Goal: Task Accomplishment & Management: Use online tool/utility

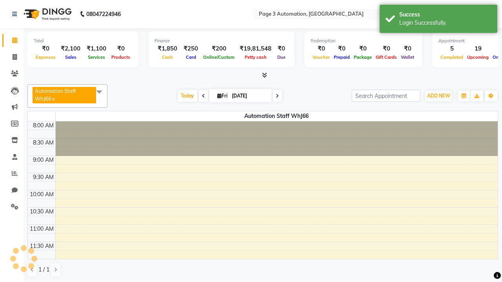
select select "en"
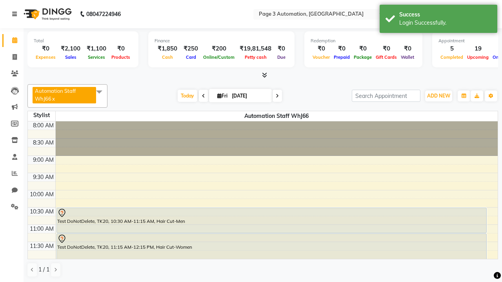
click at [16, 14] on icon at bounding box center [14, 13] width 5 height 5
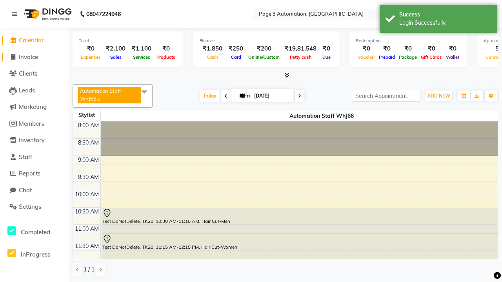
click at [34, 57] on span "Invoice" at bounding box center [28, 56] width 19 height 7
select select "2774"
select select "service"
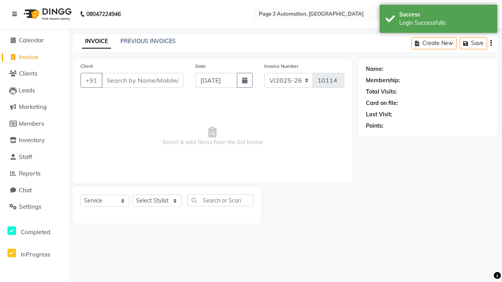
click at [16, 14] on icon at bounding box center [14, 13] width 5 height 5
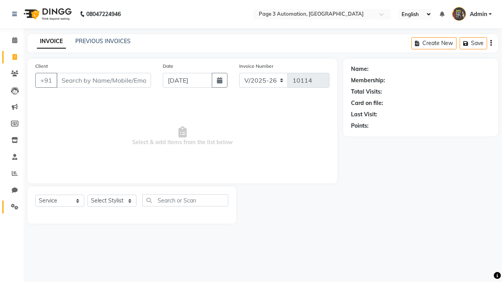
click at [12, 207] on icon at bounding box center [14, 207] width 7 height 6
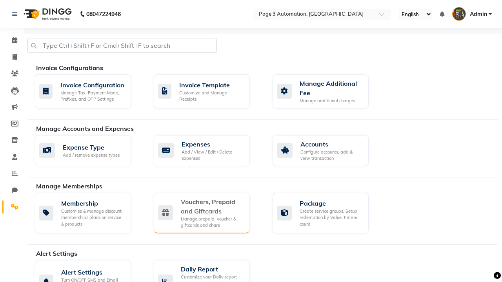
click at [212, 206] on div "Vouchers, Prepaid and Giftcards" at bounding box center [212, 206] width 63 height 19
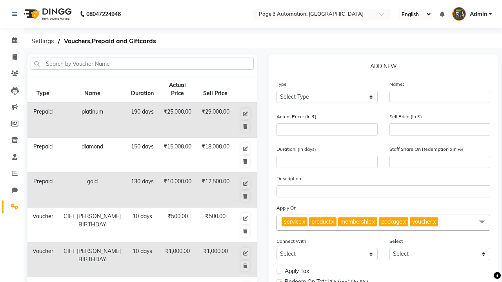
select select "G"
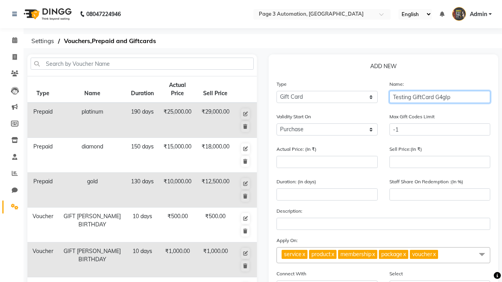
type input "Testing GiftCard G4gIp"
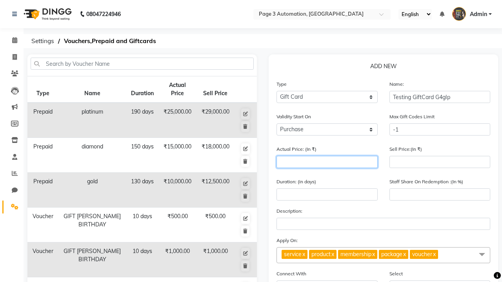
type input "1000"
type input "0"
type input "1000"
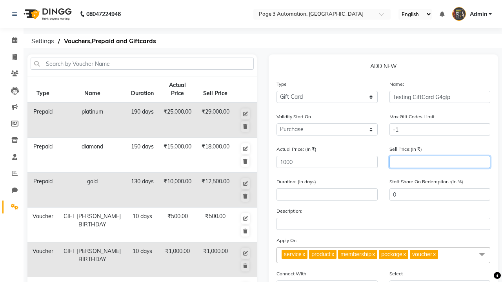
type input "900"
type input "90"
type input "900"
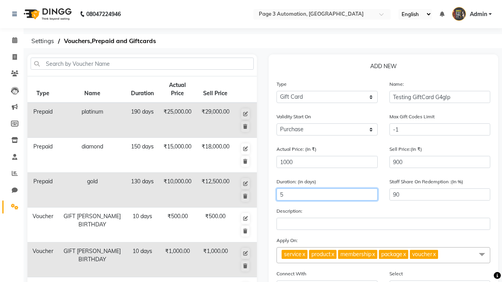
type input "5"
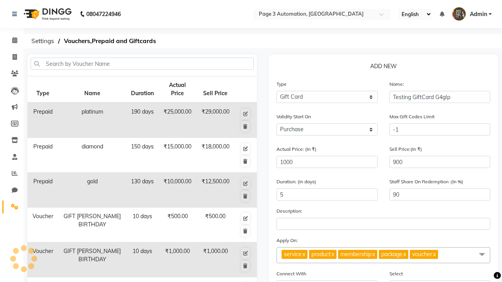
select select
checkbox input "false"
checkbox input "true"
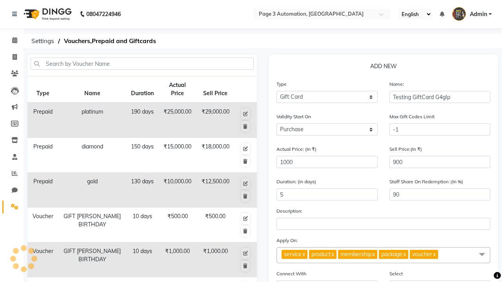
checkbox input "false"
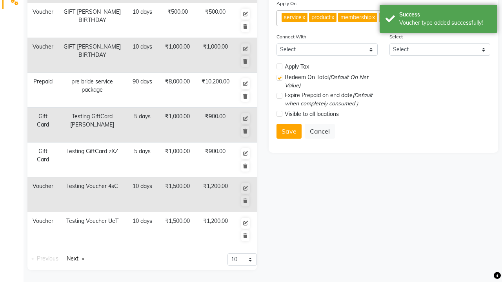
click at [438, 20] on div "Voucher type added successfully!" at bounding box center [445, 23] width 92 height 8
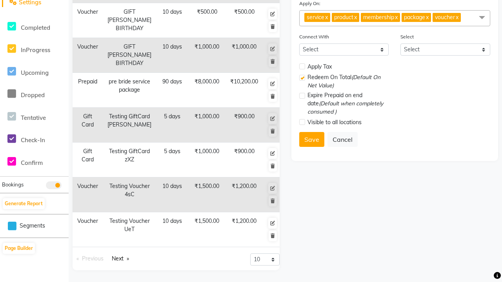
scroll to position [0, 0]
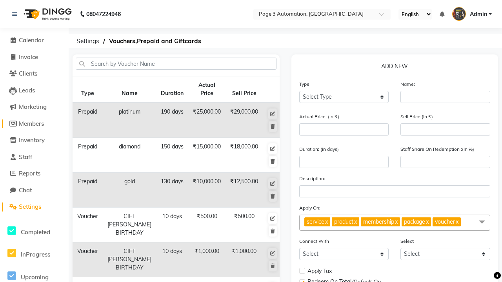
click at [34, 123] on span "Members" at bounding box center [31, 123] width 25 height 7
select select
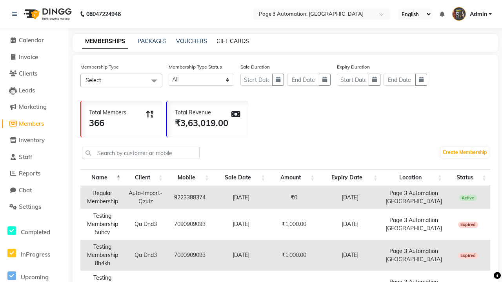
click at [232, 41] on link "GIFT CARDS" at bounding box center [232, 41] width 33 height 7
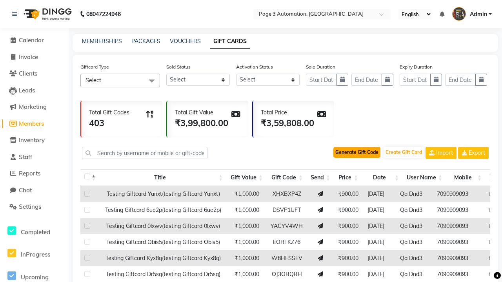
click at [357, 152] on button "Generate Gift Code" at bounding box center [356, 152] width 47 height 11
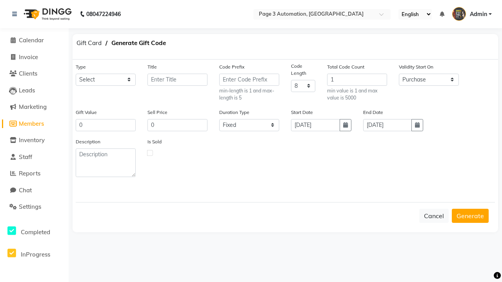
select select "25211"
type input "Testing GiftCard G4gIp"
type input "1000"
type input "900"
select select "flexible"
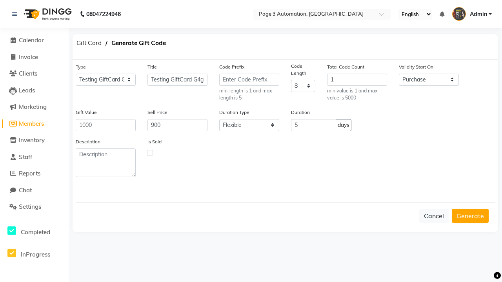
click at [150, 152] on label at bounding box center [150, 153] width 6 height 6
click at [150, 152] on input "checkbox" at bounding box center [149, 152] width 5 height 5
checkbox input "true"
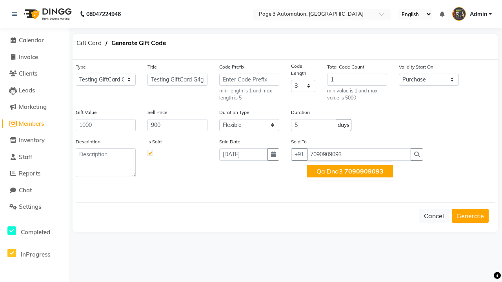
click at [350, 171] on span "7090909093" at bounding box center [363, 171] width 39 height 8
type input "7090909093"
click at [470, 216] on button "Generate" at bounding box center [470, 216] width 37 height 14
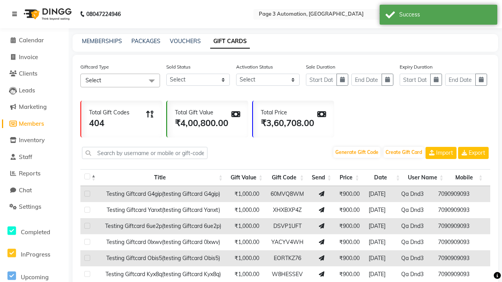
click at [16, 14] on icon at bounding box center [14, 13] width 5 height 5
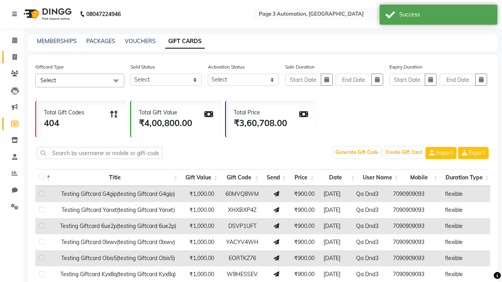
click at [12, 57] on span at bounding box center [15, 57] width 14 height 9
select select "2774"
select select "service"
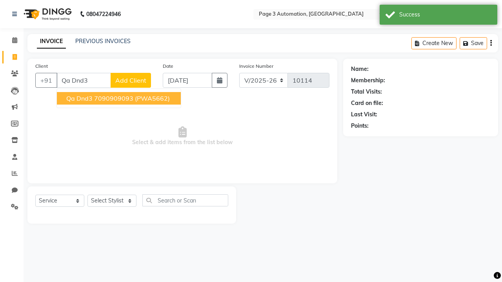
click at [120, 98] on ngb-highlight "7090909093" at bounding box center [113, 98] width 39 height 8
type input "7090909093"
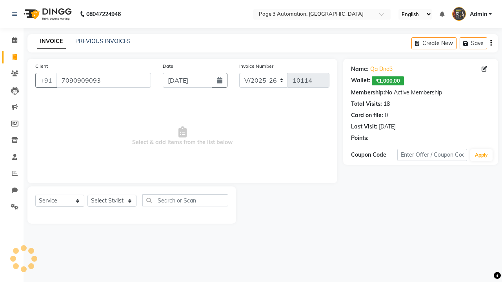
select select "71572"
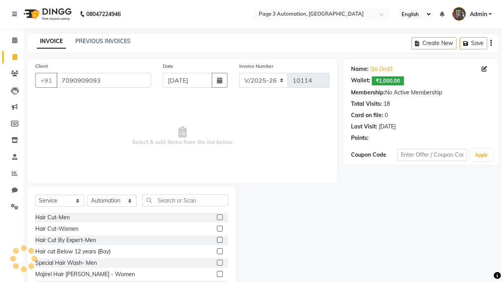
click at [219, 263] on label at bounding box center [220, 263] width 6 height 6
click at [219, 263] on input "checkbox" at bounding box center [219, 263] width 5 height 5
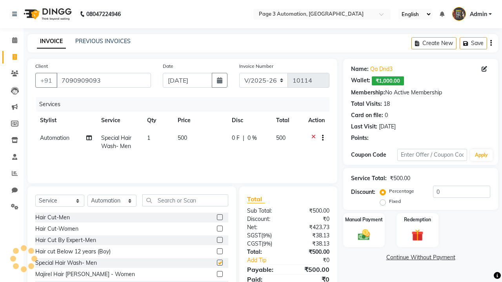
checkbox input "false"
click at [417, 219] on label "Redemption" at bounding box center [417, 219] width 28 height 7
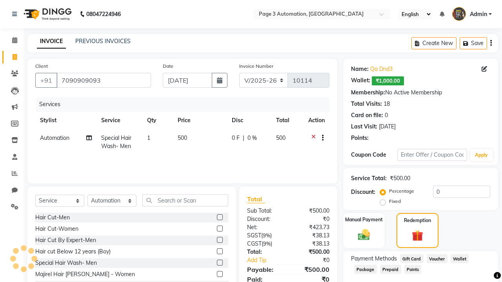
click at [411, 258] on span "Gift Card" at bounding box center [412, 258] width 24 height 9
